Goal: Navigation & Orientation: Go to known website

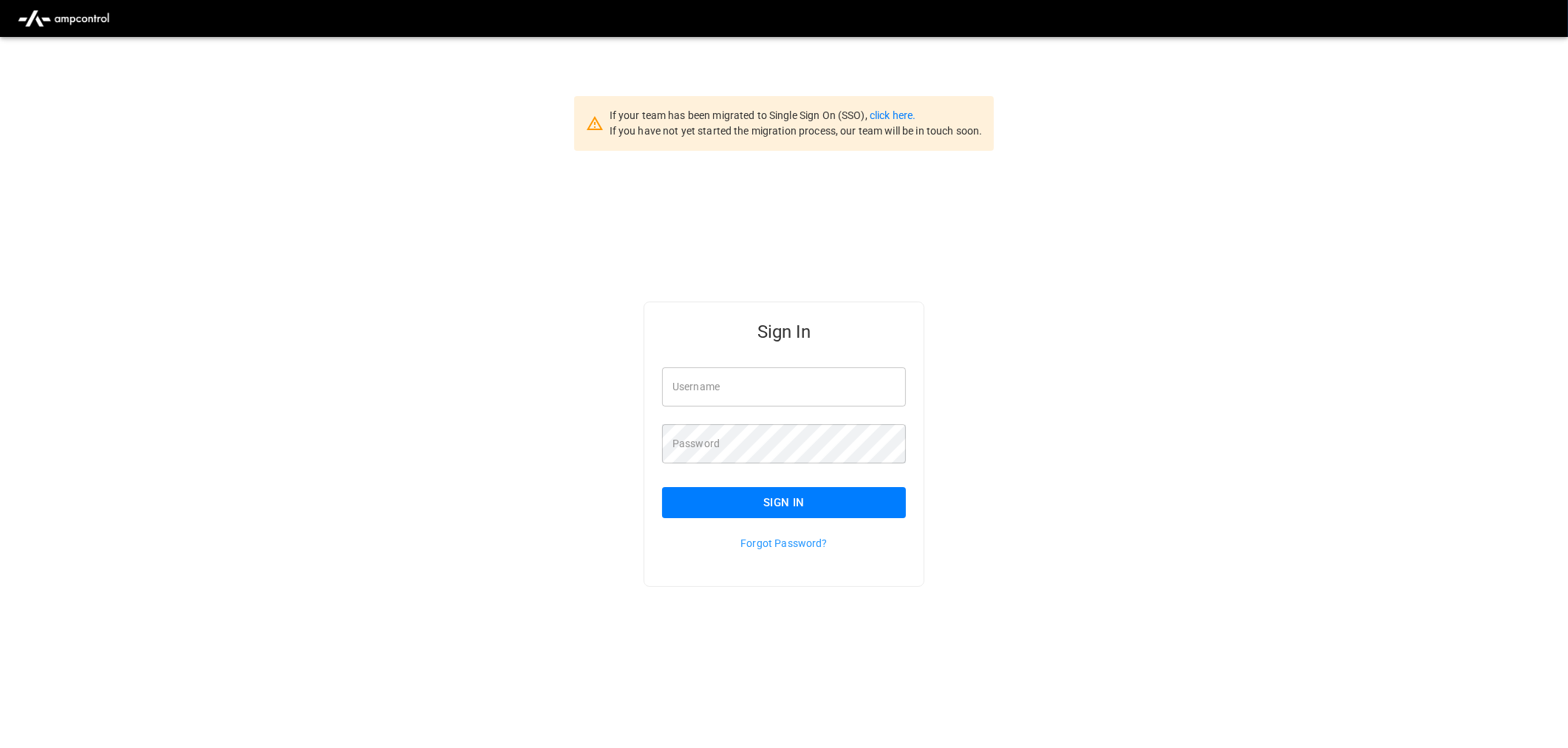
click at [751, 394] on input "Username" at bounding box center [784, 386] width 244 height 39
type input "**********"
click at [792, 498] on button "Sign In" at bounding box center [784, 503] width 244 height 31
